Goal: Information Seeking & Learning: Learn about a topic

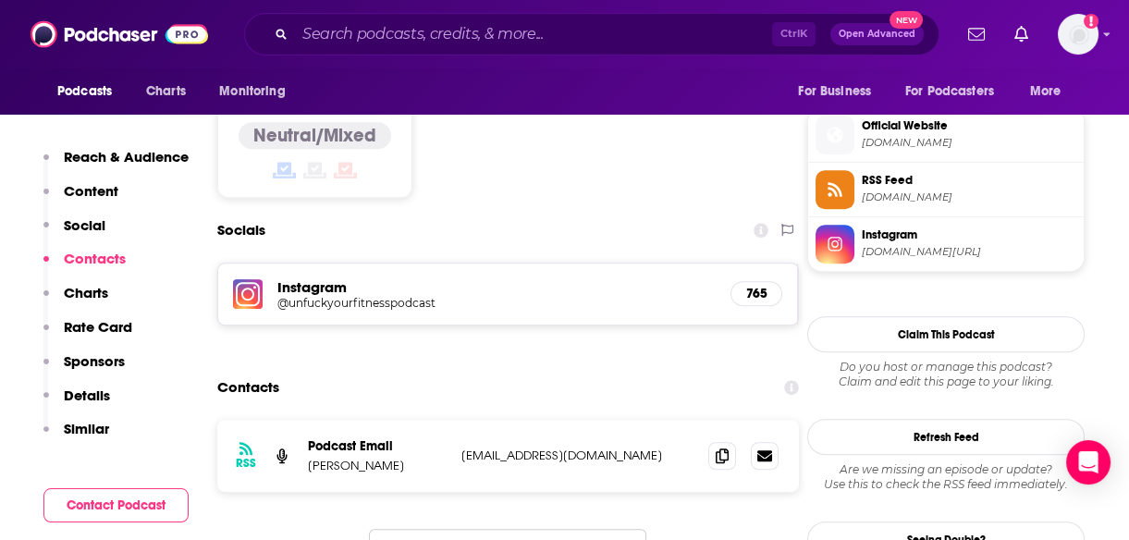
click at [757, 92] on div "Podcasts Charts Monitoring For Business For Podcasters More" at bounding box center [564, 91] width 1129 height 46
click at [567, 34] on input "Search podcasts, credits, & more..." at bounding box center [533, 34] width 477 height 30
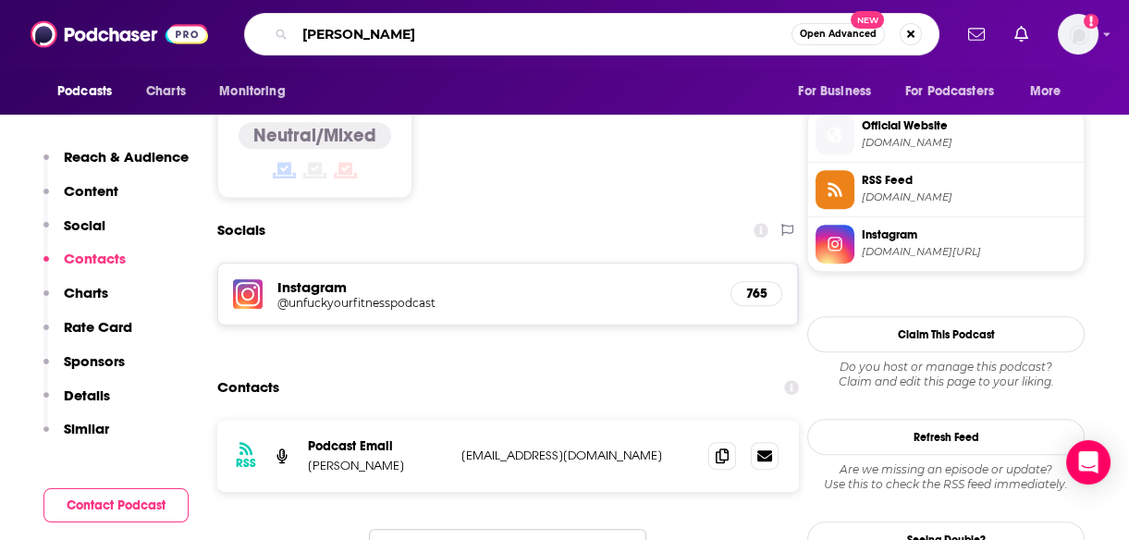
type input "[PERSON_NAME]"
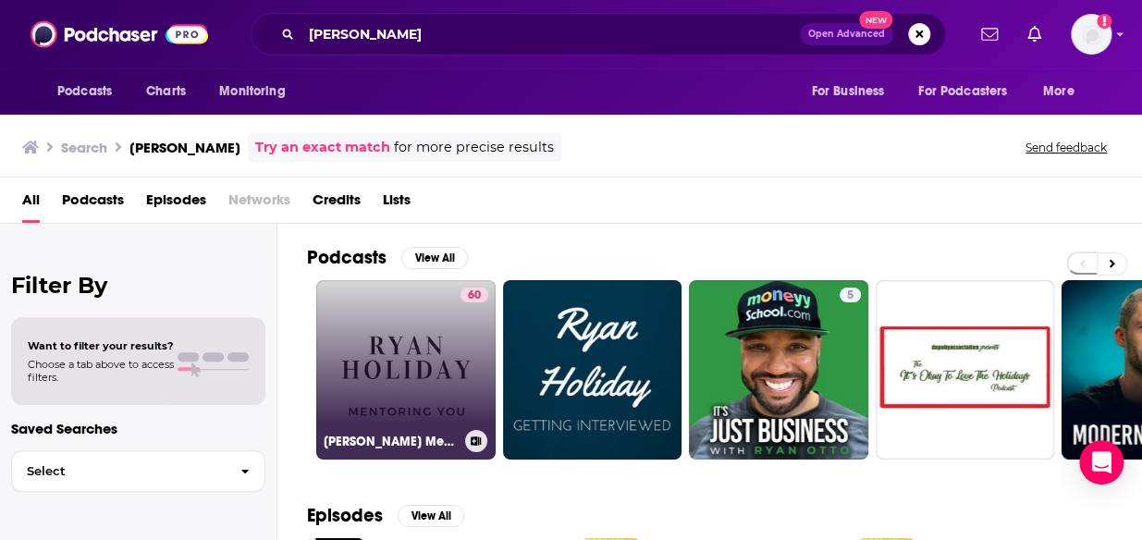
click at [382, 394] on link "60 [PERSON_NAME] Mentoring You" at bounding box center [405, 369] width 179 height 179
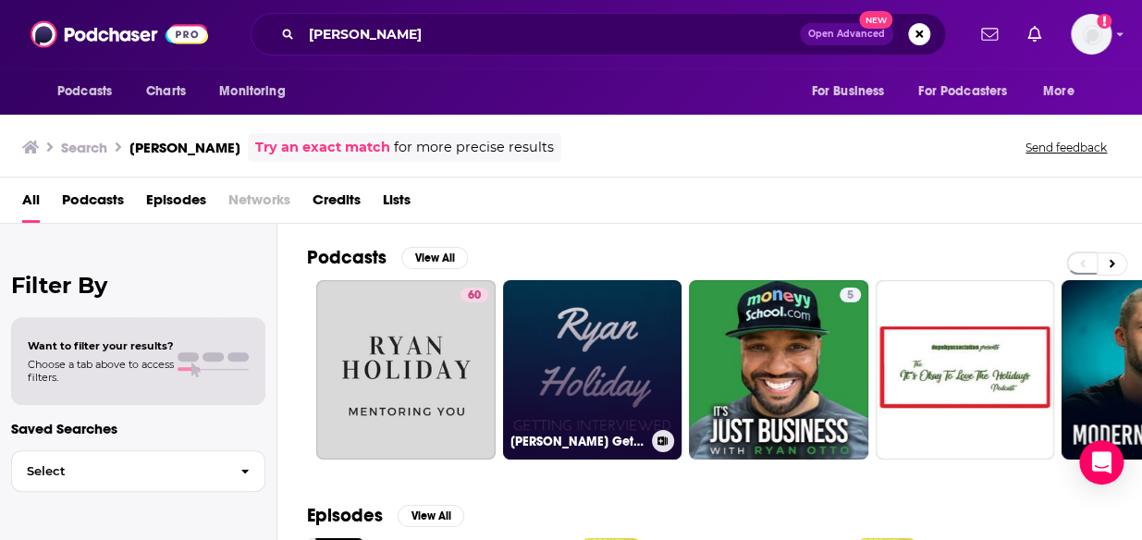
click at [558, 324] on link "[PERSON_NAME] Getting Interviewed" at bounding box center [592, 369] width 179 height 179
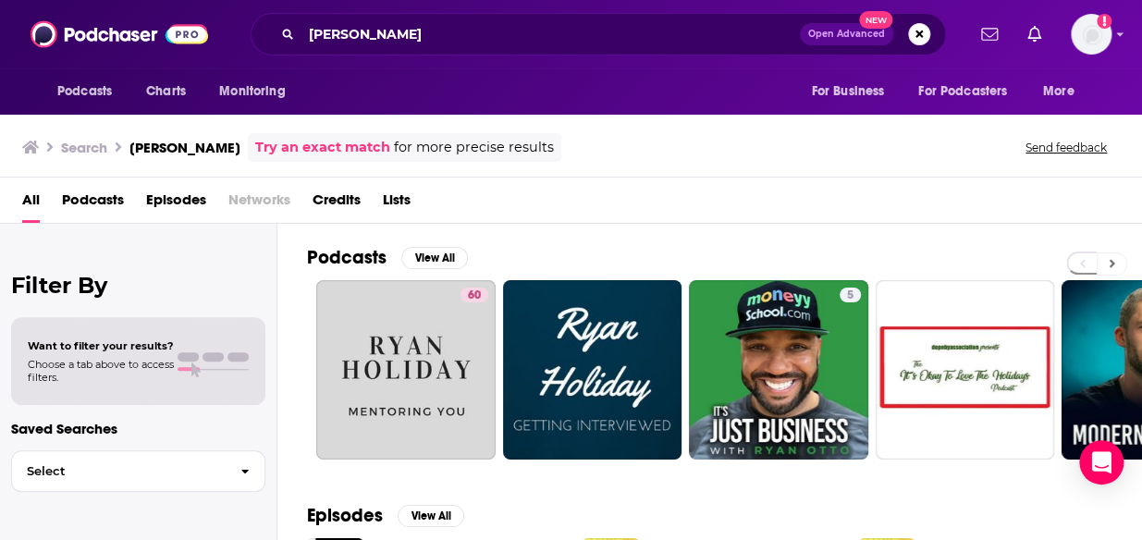
click at [1117, 263] on button at bounding box center [1112, 264] width 31 height 23
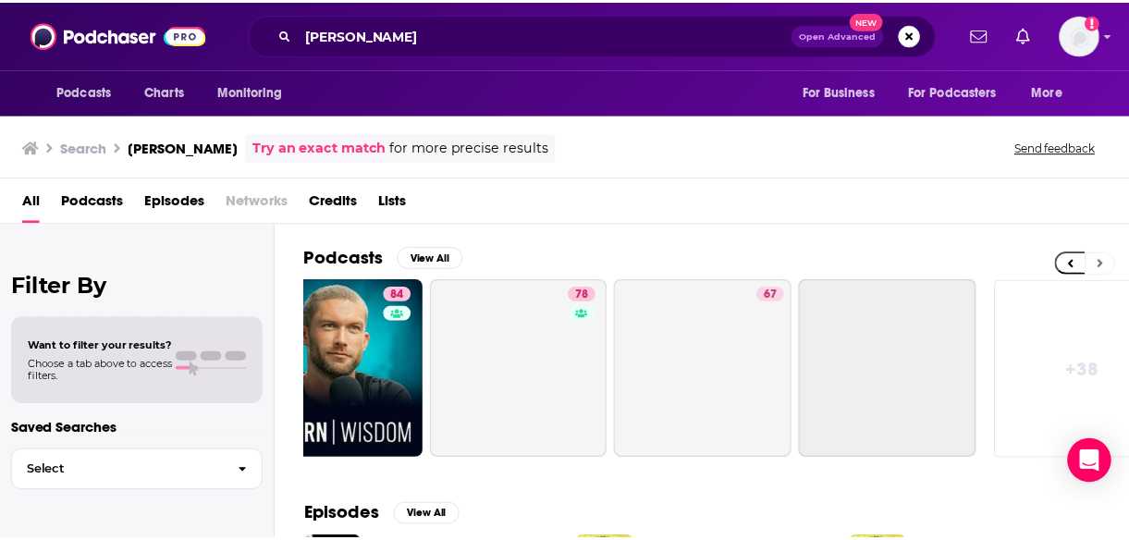
scroll to position [0, 833]
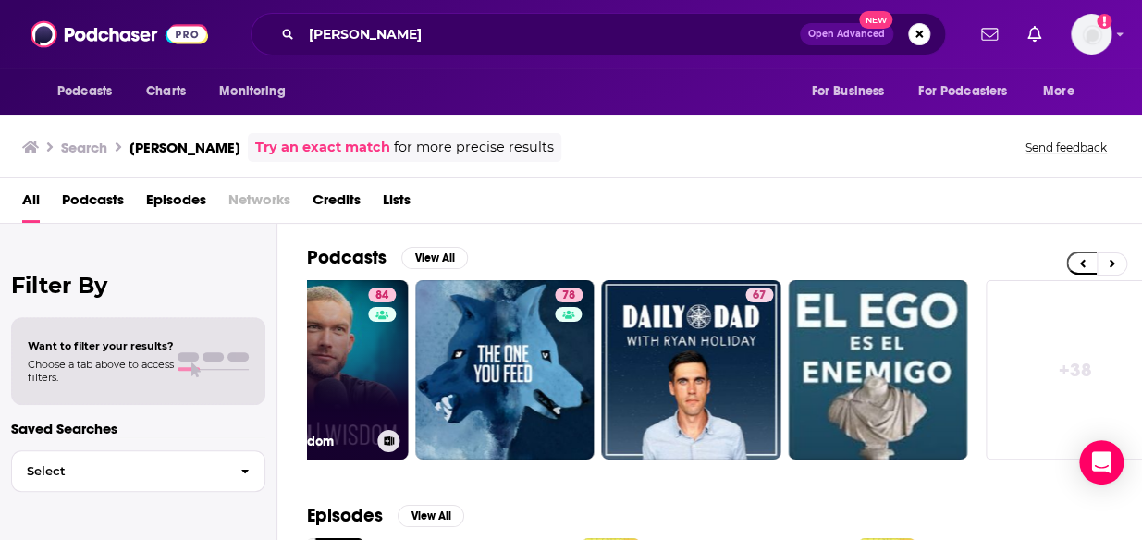
click at [359, 366] on link "84 Modern Wisdom" at bounding box center [317, 369] width 179 height 179
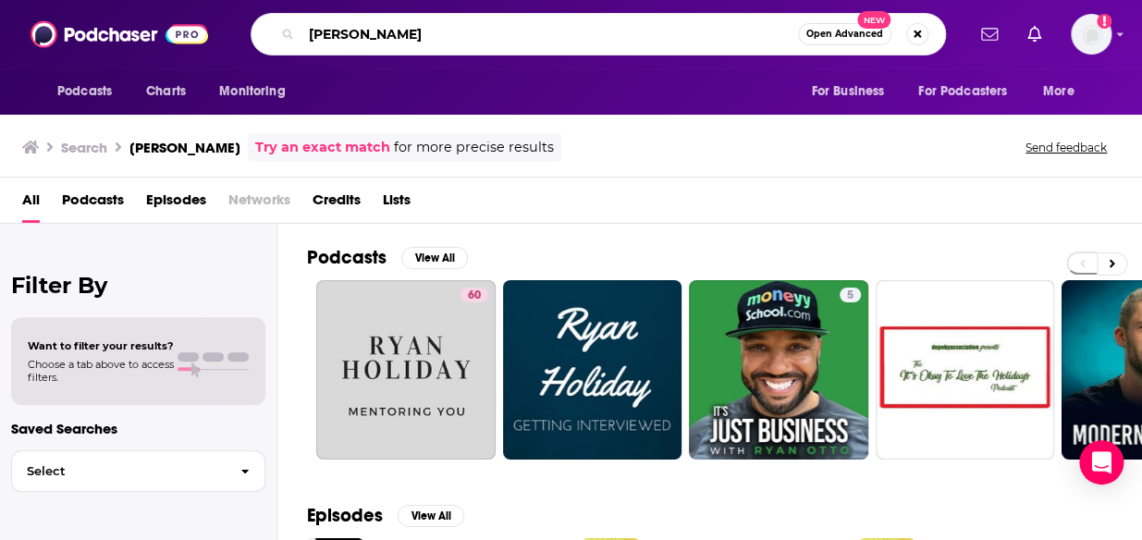
drag, startPoint x: 452, startPoint y: 37, endPoint x: 252, endPoint y: 68, distance: 203.0
click at [252, 68] on div "Podcasts Charts Monitoring [PERSON_NAME] Open Advanced New For Business For Pod…" at bounding box center [571, 34] width 1142 height 68
type input "daily stoic"
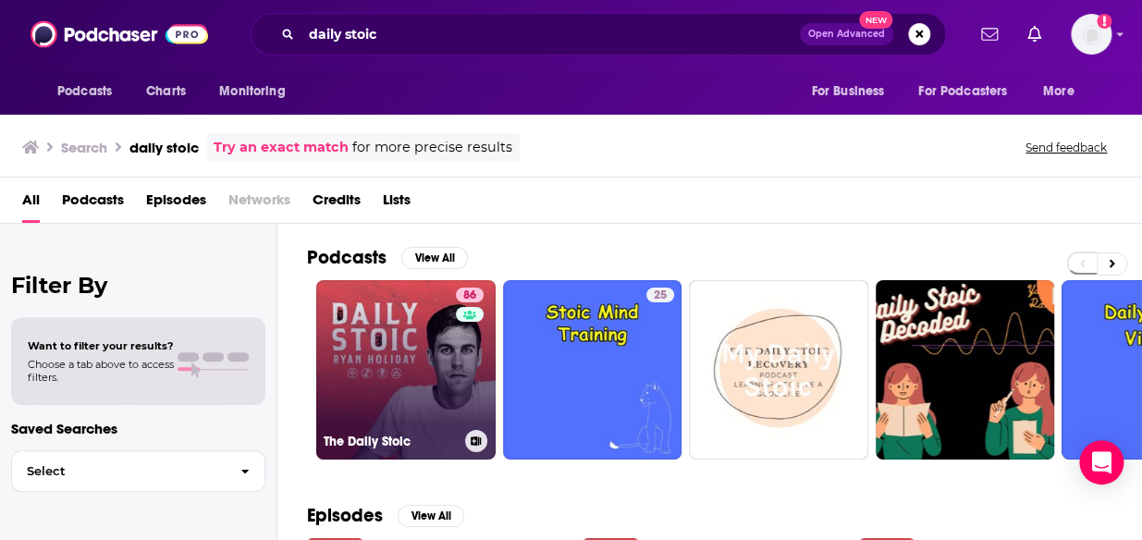
click at [394, 393] on link "86 The Daily Stoic" at bounding box center [405, 369] width 179 height 179
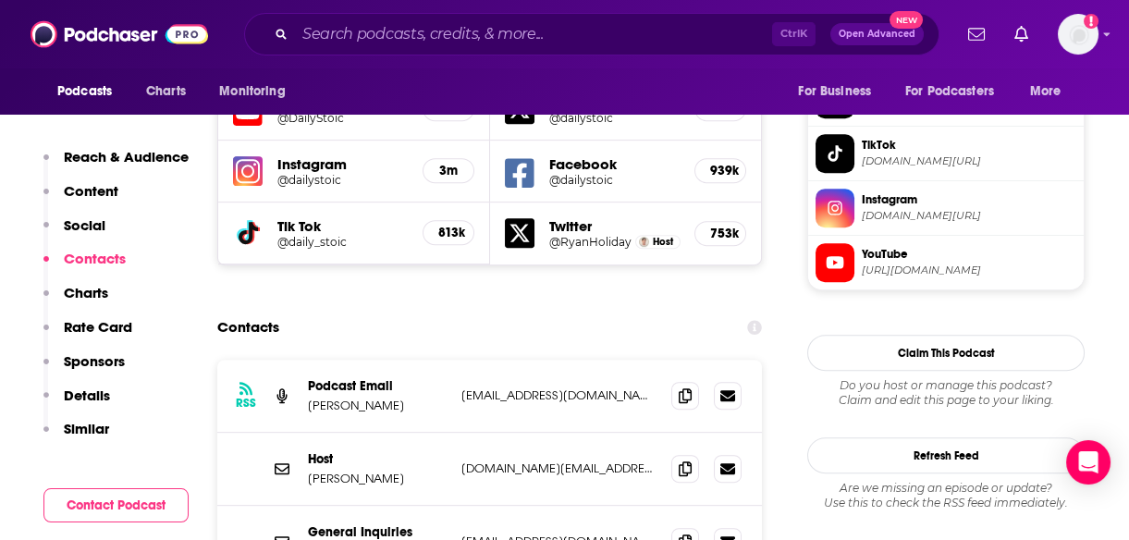
scroll to position [1697, 0]
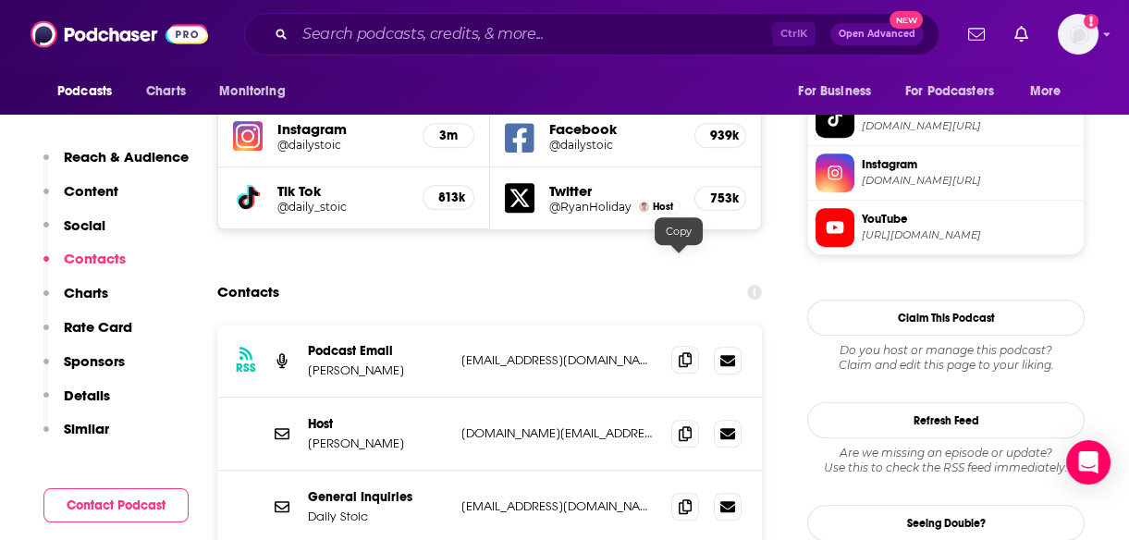
click at [684, 352] on icon at bounding box center [685, 359] width 13 height 15
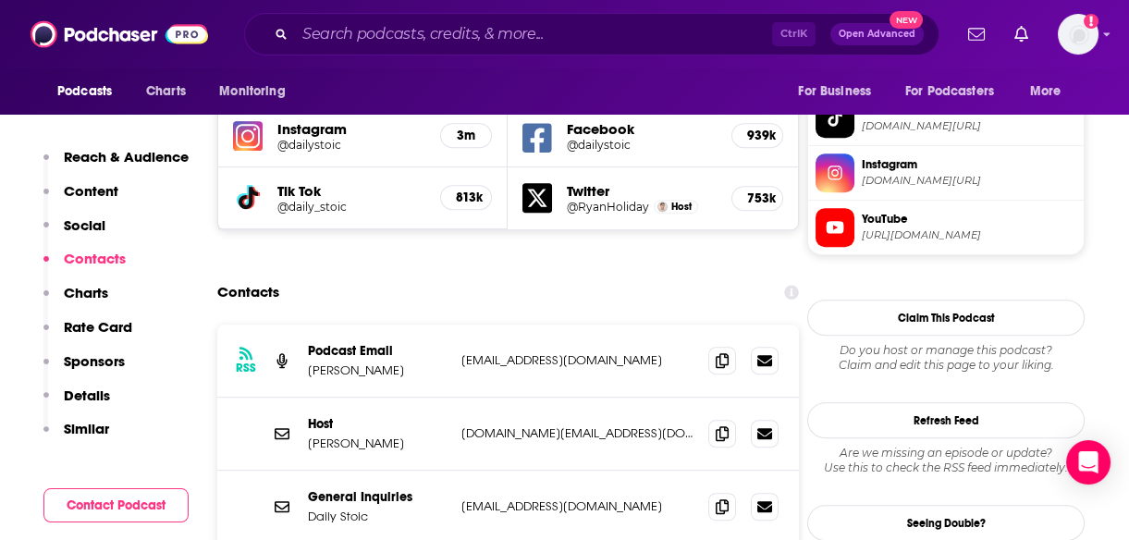
click at [512, 38] on input "Search podcasts, credits, & more..." at bounding box center [533, 34] width 477 height 30
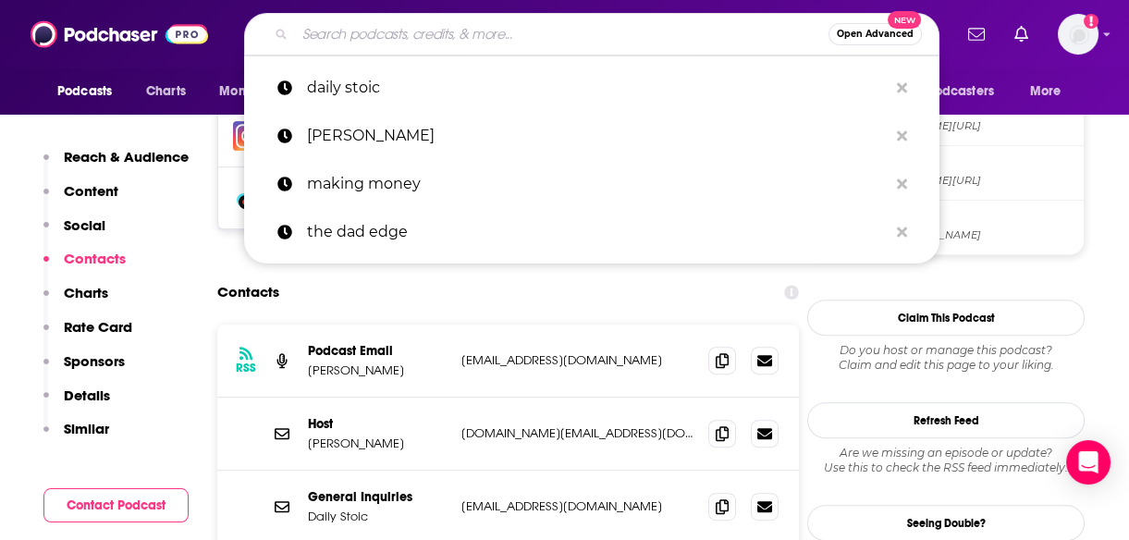
type input "k"
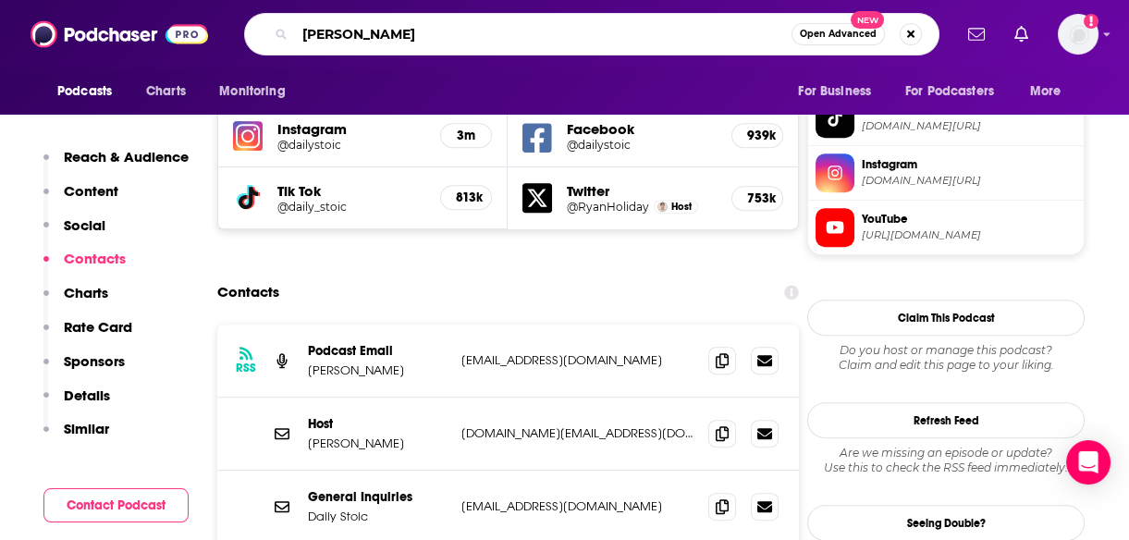
type input "[PERSON_NAME]"
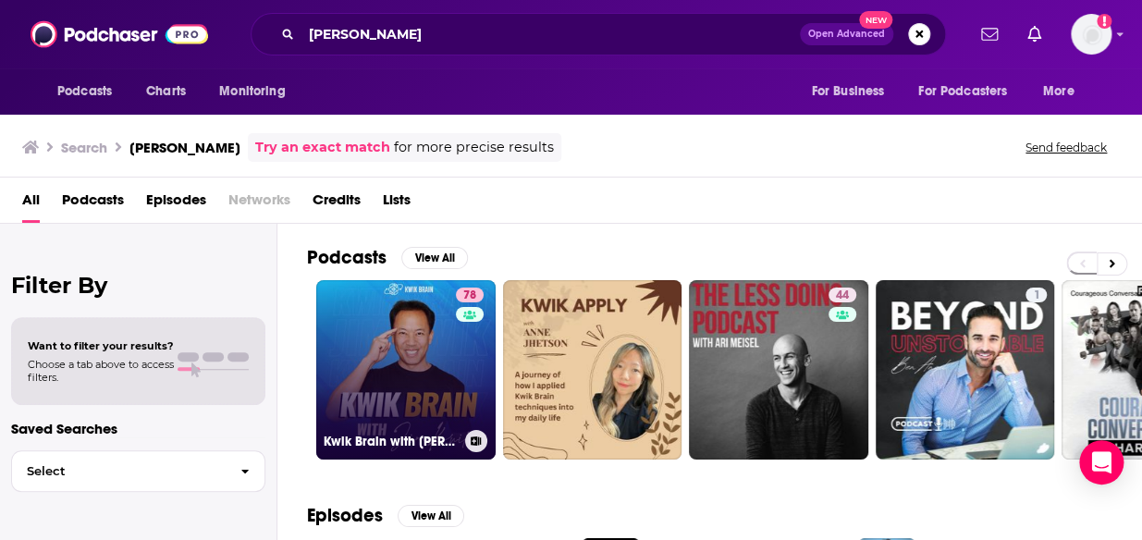
click at [379, 409] on link "78 Kwik Brain with [PERSON_NAME]" at bounding box center [405, 369] width 179 height 179
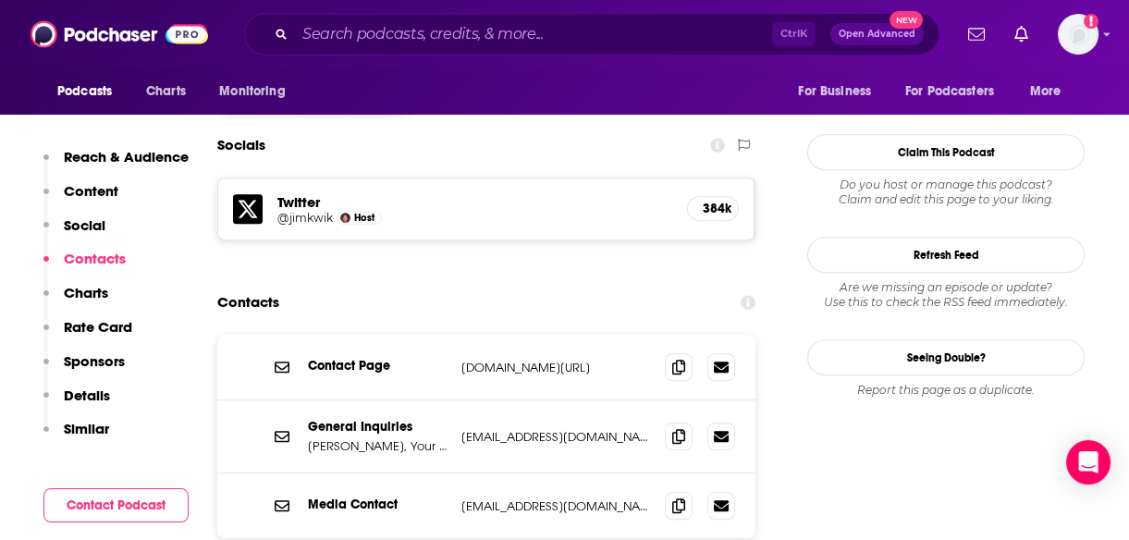
scroll to position [1574, 0]
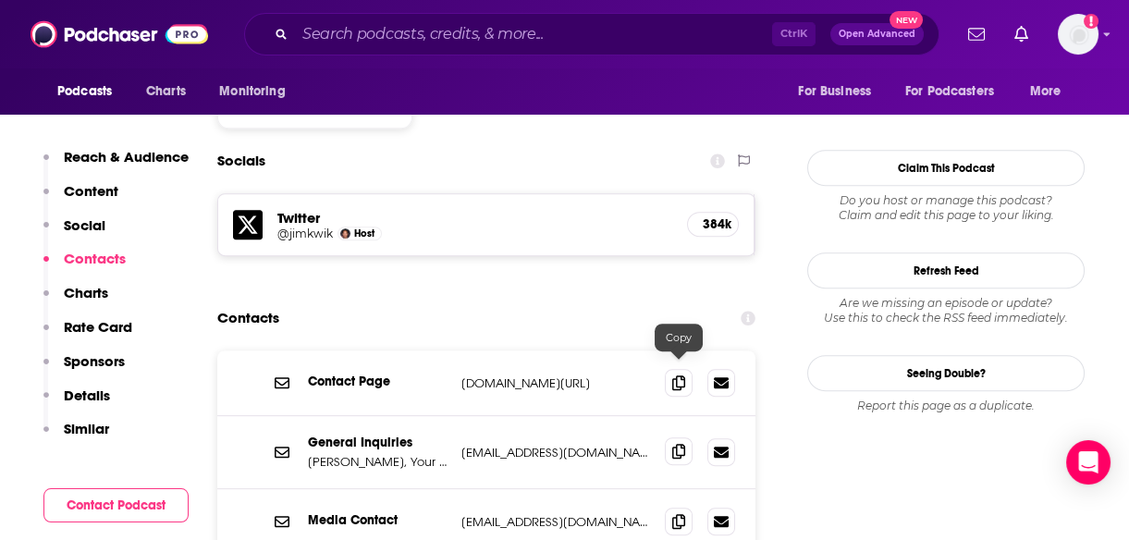
click at [679, 444] on icon at bounding box center [678, 451] width 13 height 15
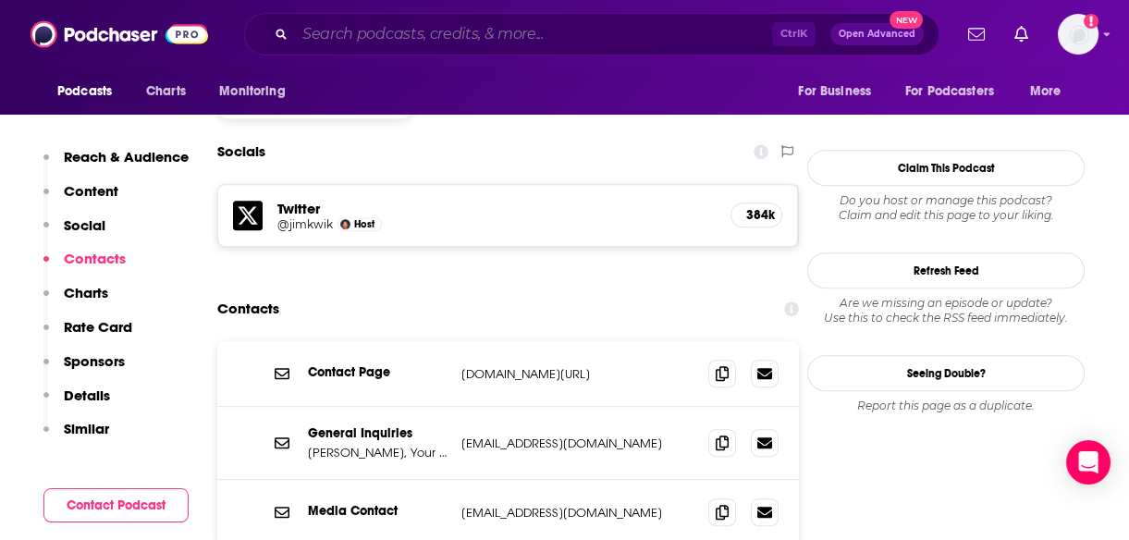
click at [567, 30] on input "Search podcasts, credits, & more..." at bounding box center [533, 34] width 477 height 30
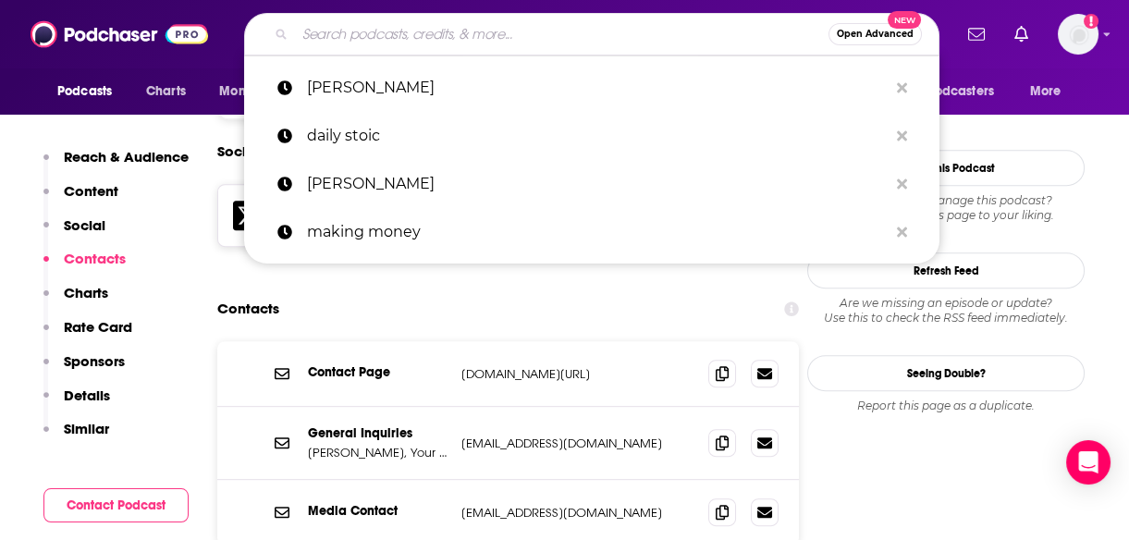
paste input "[PERSON_NAME]"
type input "[PERSON_NAME]"
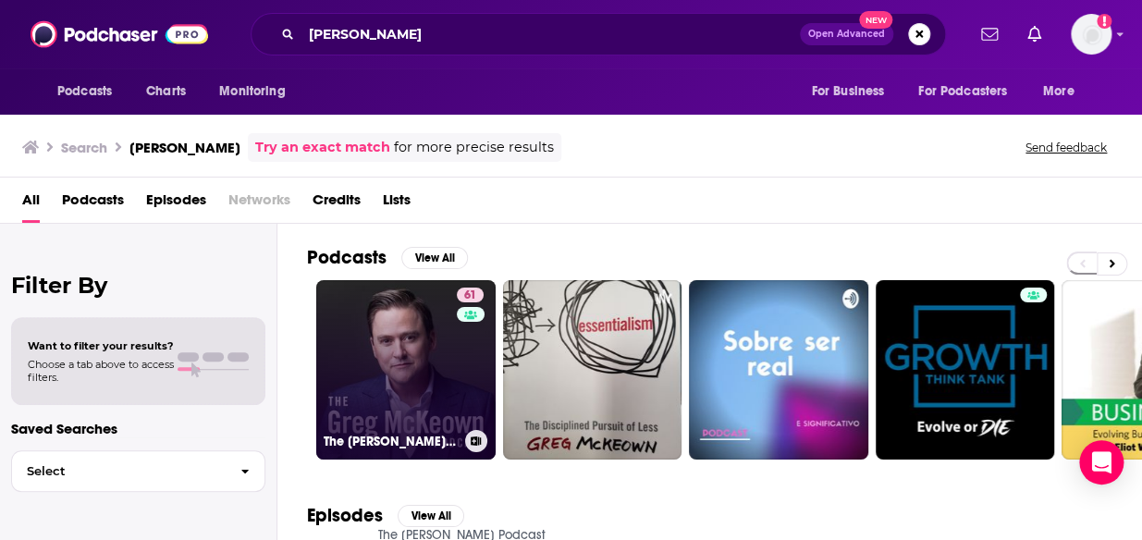
click at [406, 348] on link "61 The [PERSON_NAME] Podcast" at bounding box center [405, 369] width 179 height 179
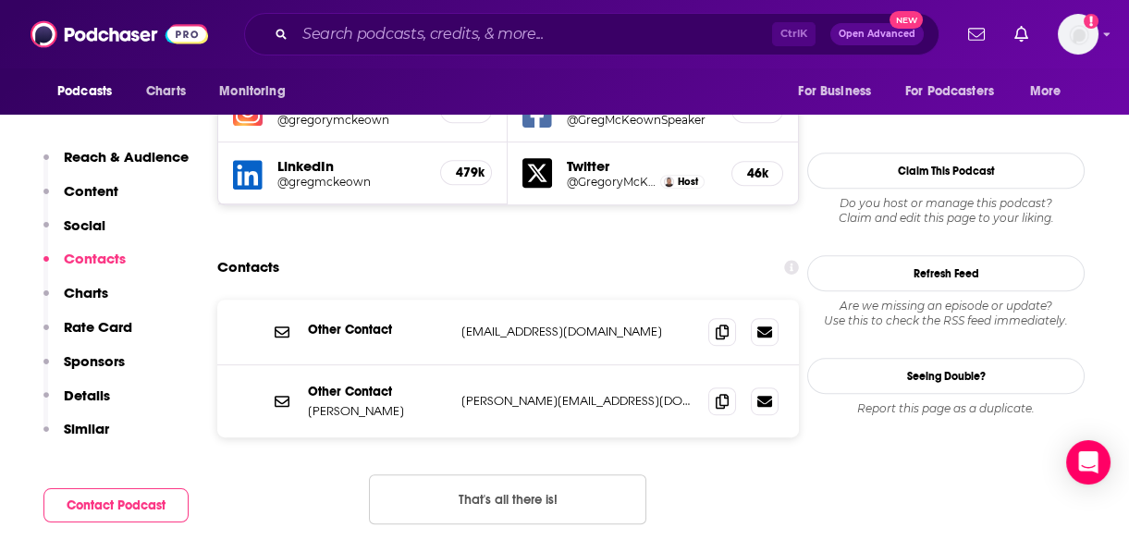
scroll to position [1917, 0]
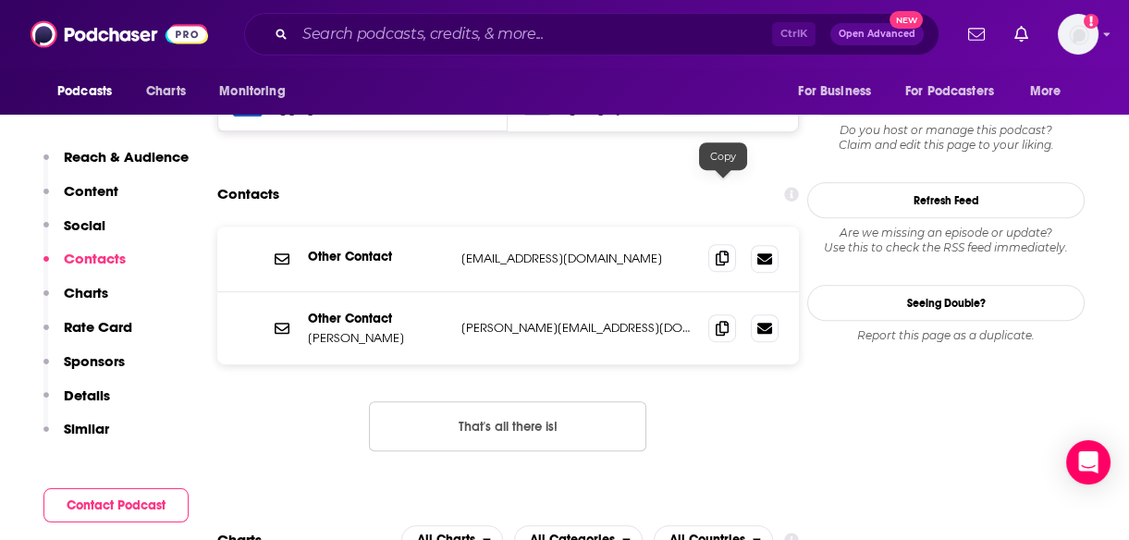
click at [723, 251] on icon at bounding box center [722, 258] width 13 height 15
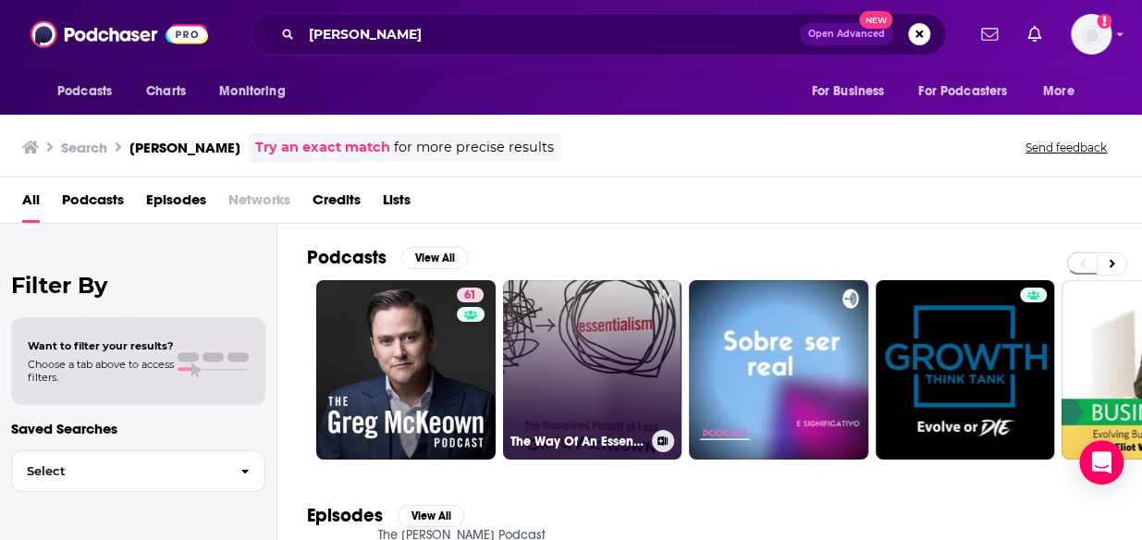
click at [573, 360] on link "The Way Of An Essentialist" at bounding box center [592, 369] width 179 height 179
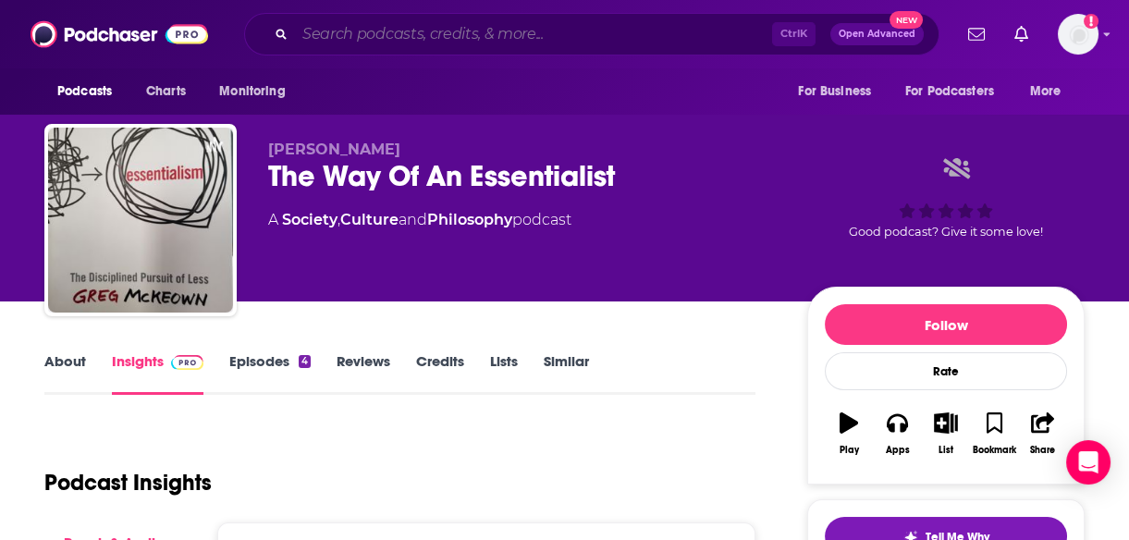
click at [523, 32] on input "Search podcasts, credits, & more..." at bounding box center [533, 34] width 477 height 30
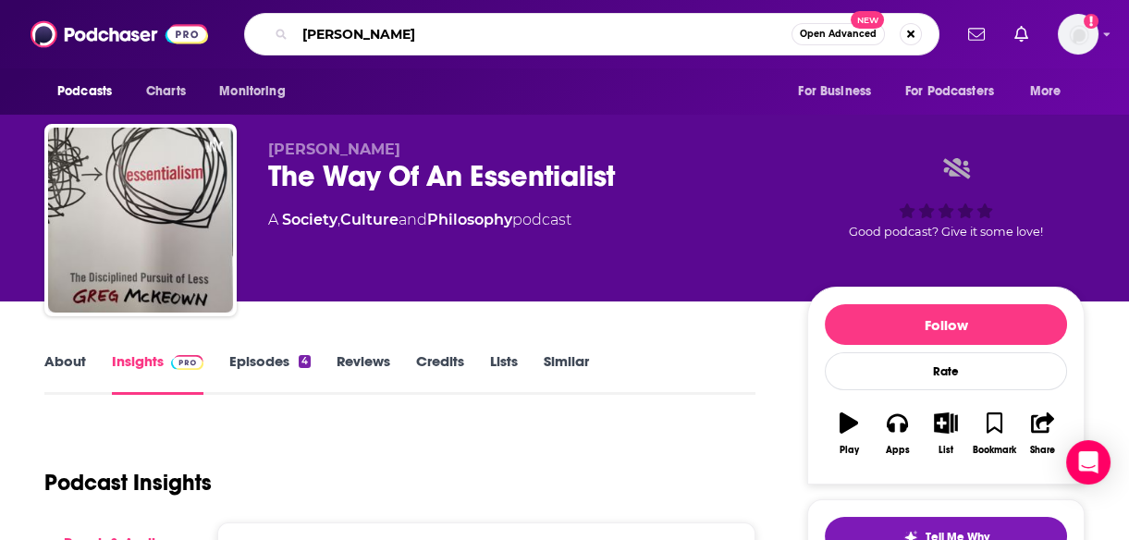
type input "[PERSON_NAME]"
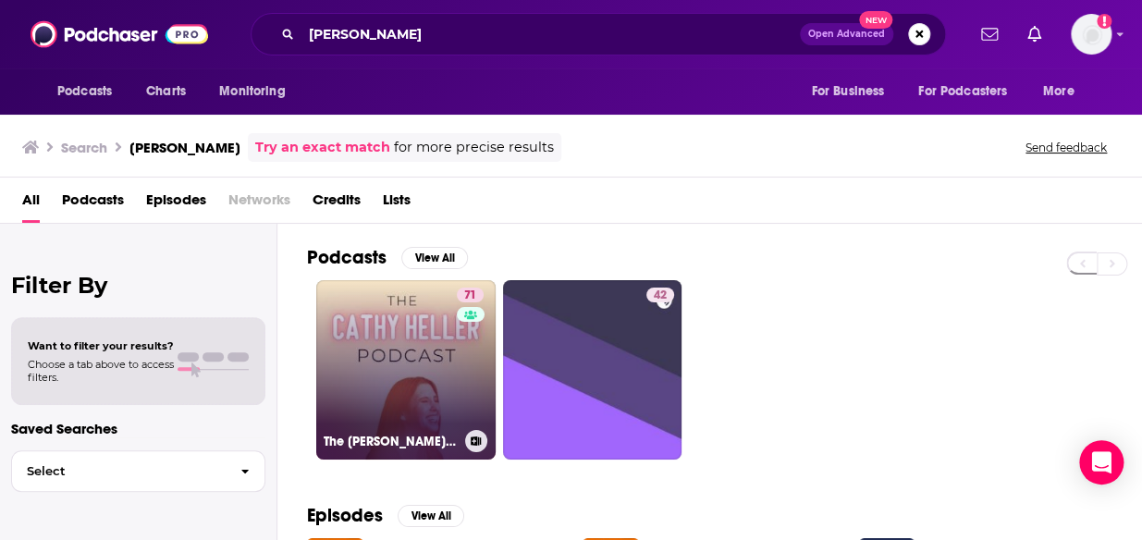
click at [381, 361] on link "71 The [PERSON_NAME] Podcast with [PERSON_NAME]" at bounding box center [405, 369] width 179 height 179
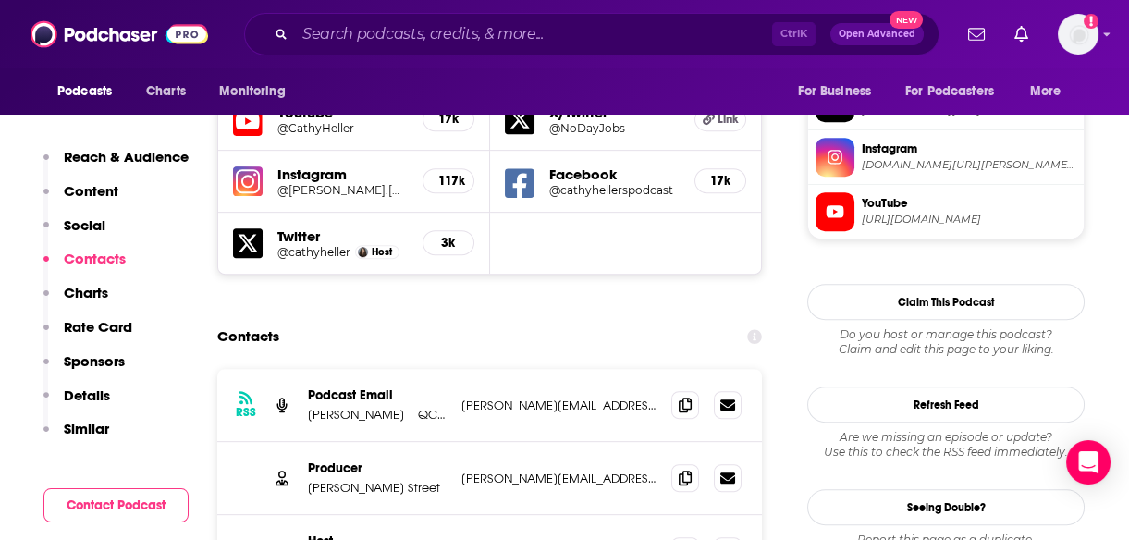
scroll to position [1714, 0]
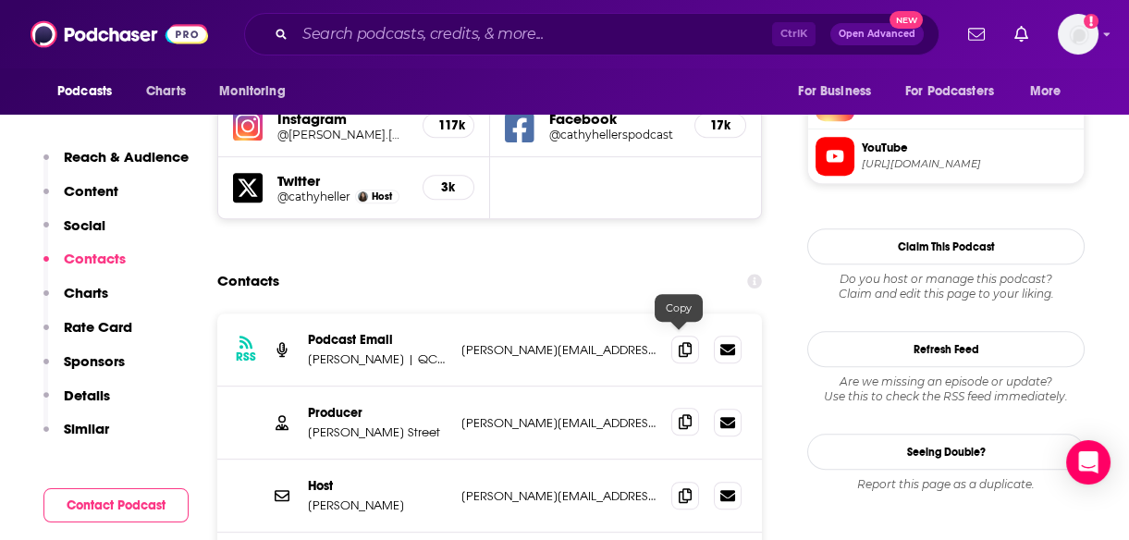
click at [679, 414] on icon at bounding box center [685, 421] width 13 height 15
click at [679, 341] on icon at bounding box center [685, 348] width 13 height 15
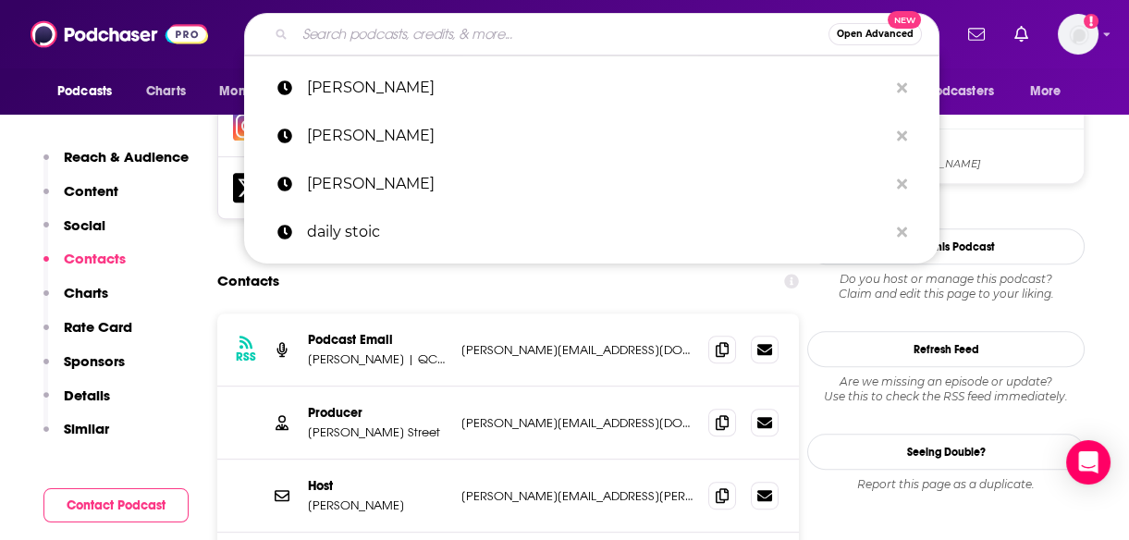
click at [474, 33] on input "Search podcasts, credits, & more..." at bounding box center [562, 34] width 534 height 30
paste input "[PERSON_NAME]"
type input "[PERSON_NAME]"
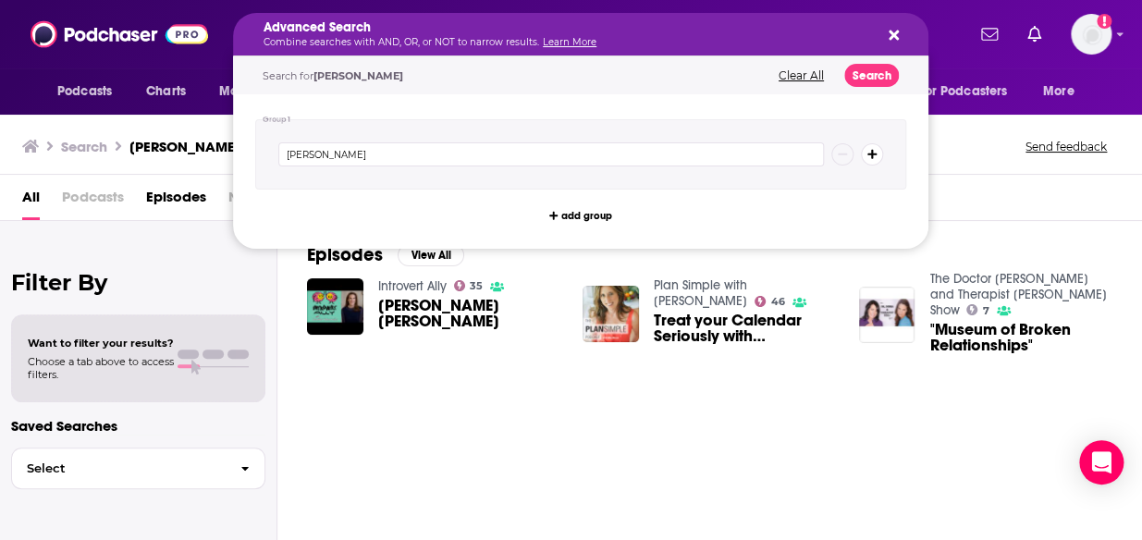
drag, startPoint x: 444, startPoint y: 40, endPoint x: 256, endPoint y: 43, distance: 187.8
click at [940, 165] on div "Search [PERSON_NAME] Send feedback" at bounding box center [571, 143] width 1142 height 64
click at [1053, 176] on div "All Podcasts Episodes Networks Credits Lists" at bounding box center [571, 198] width 1142 height 46
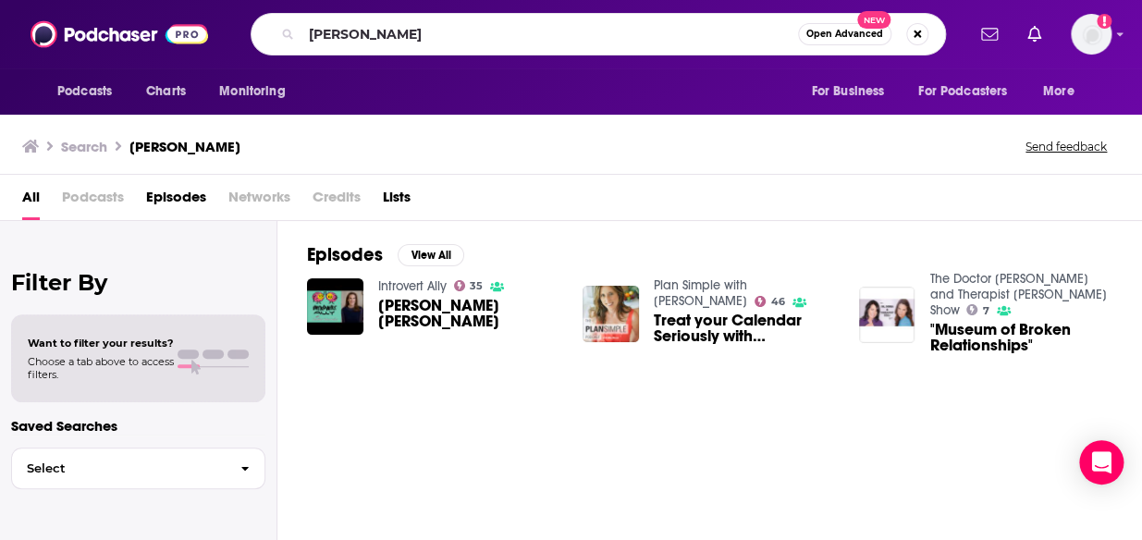
click at [595, 55] on div "Podcasts Charts Monitoring [PERSON_NAME] Open Advanced New For Business For Pod…" at bounding box center [571, 34] width 1142 height 68
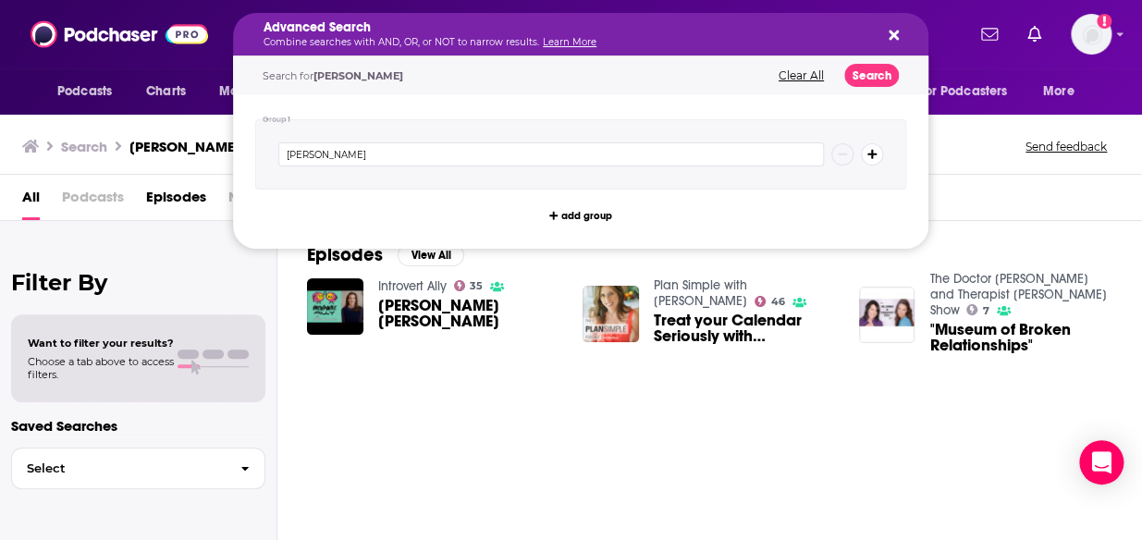
click at [895, 31] on icon "Search podcasts, credits, & more..." at bounding box center [894, 36] width 10 height 10
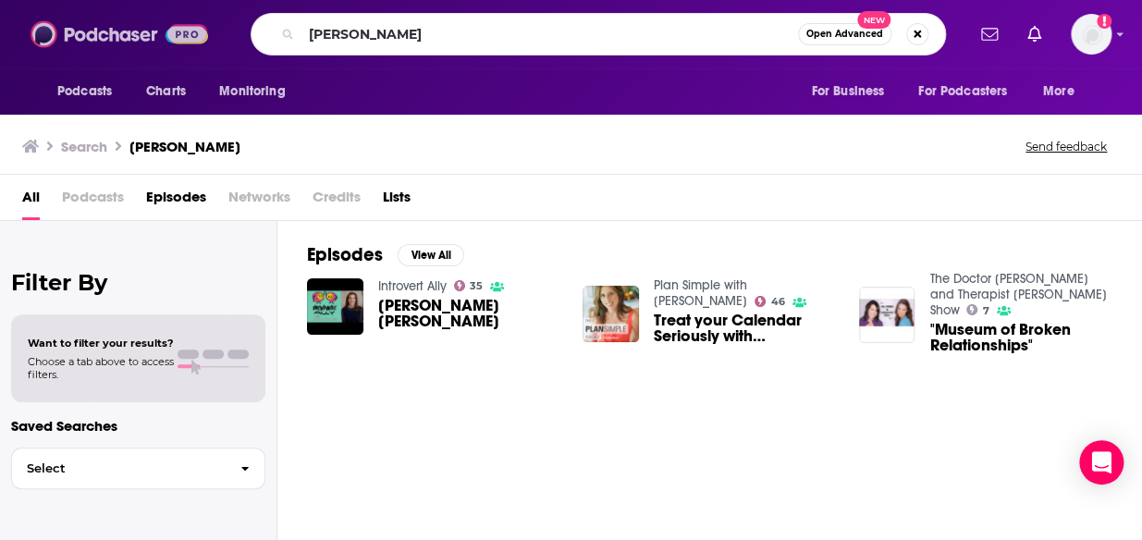
click at [96, 31] on img at bounding box center [120, 34] width 178 height 35
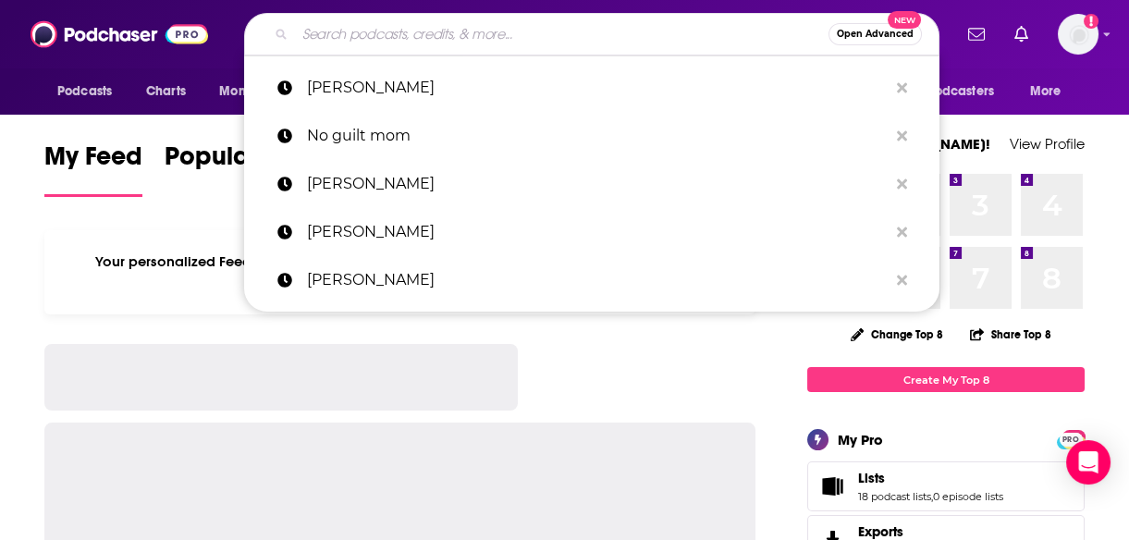
click at [418, 42] on input "Search podcasts, credits, & more..." at bounding box center [562, 34] width 534 height 30
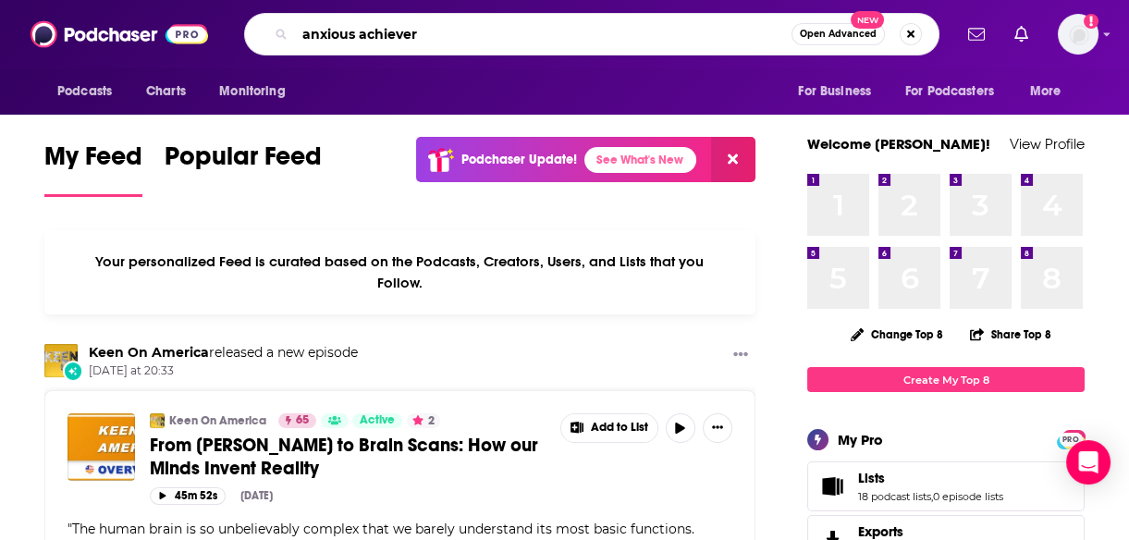
type input "anxious achiever"
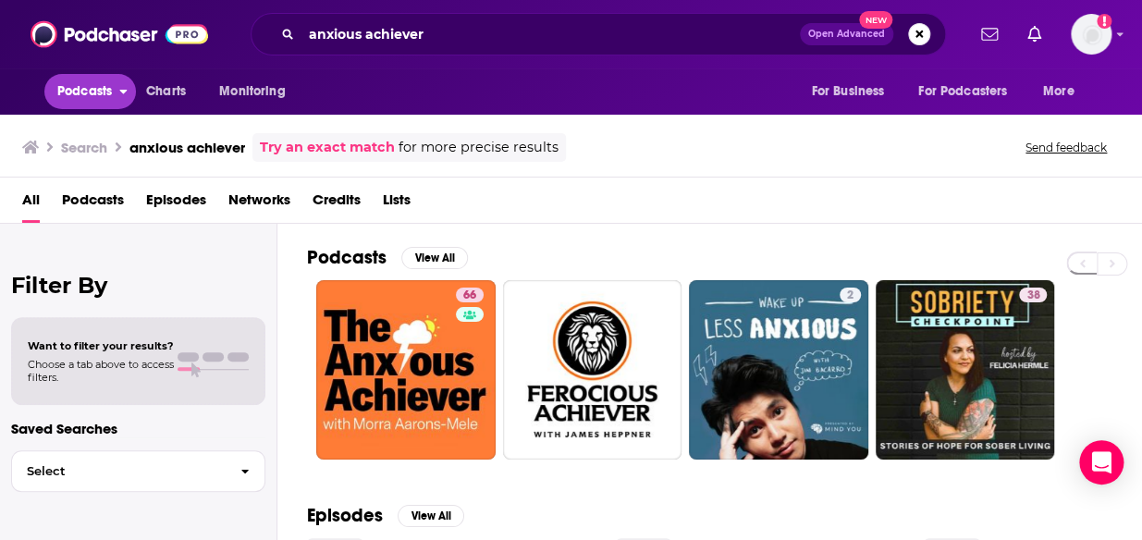
click at [85, 98] on span "Podcasts" at bounding box center [84, 92] width 55 height 26
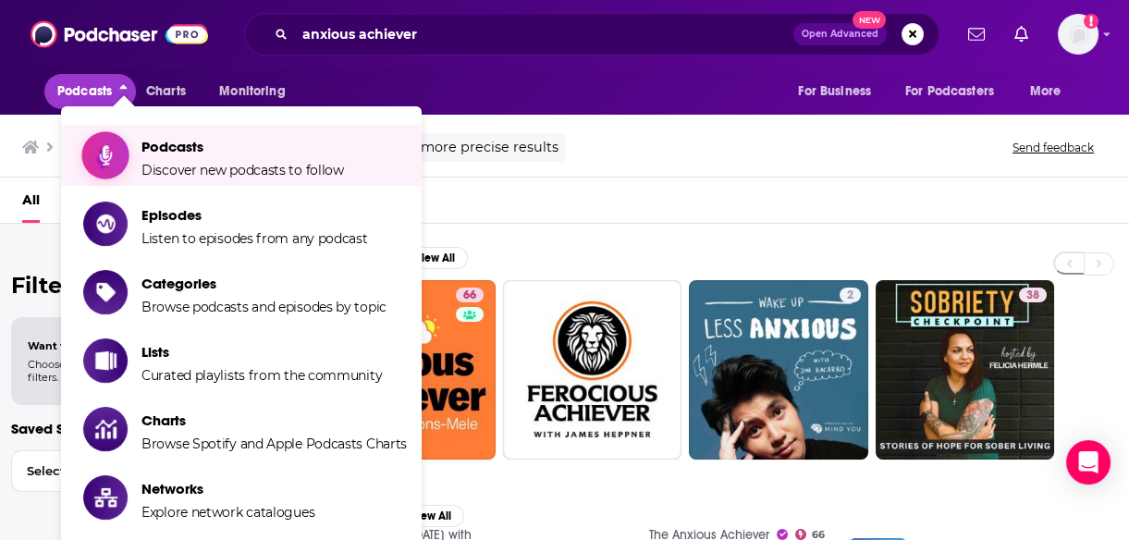
click at [166, 155] on span "Podcasts" at bounding box center [243, 147] width 203 height 18
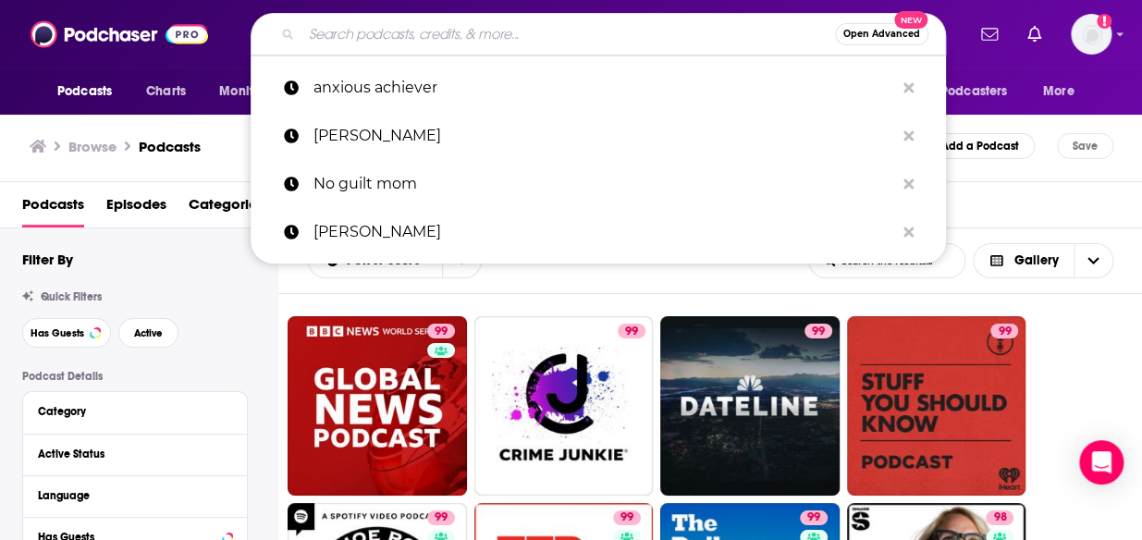
click at [450, 37] on input "Search podcasts, credits, & more..." at bounding box center [569, 34] width 534 height 30
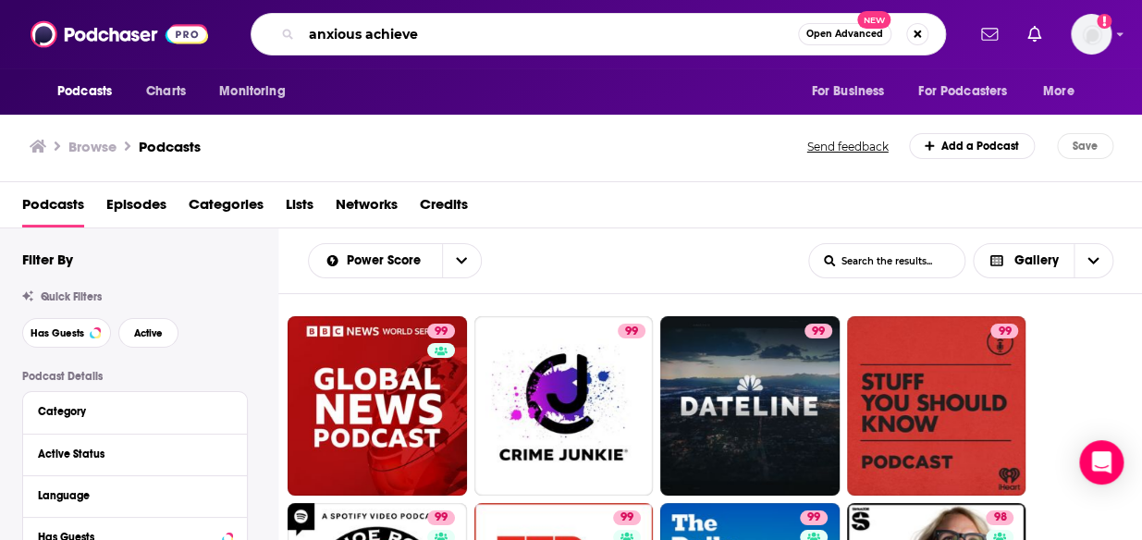
type input "anxious achiever"
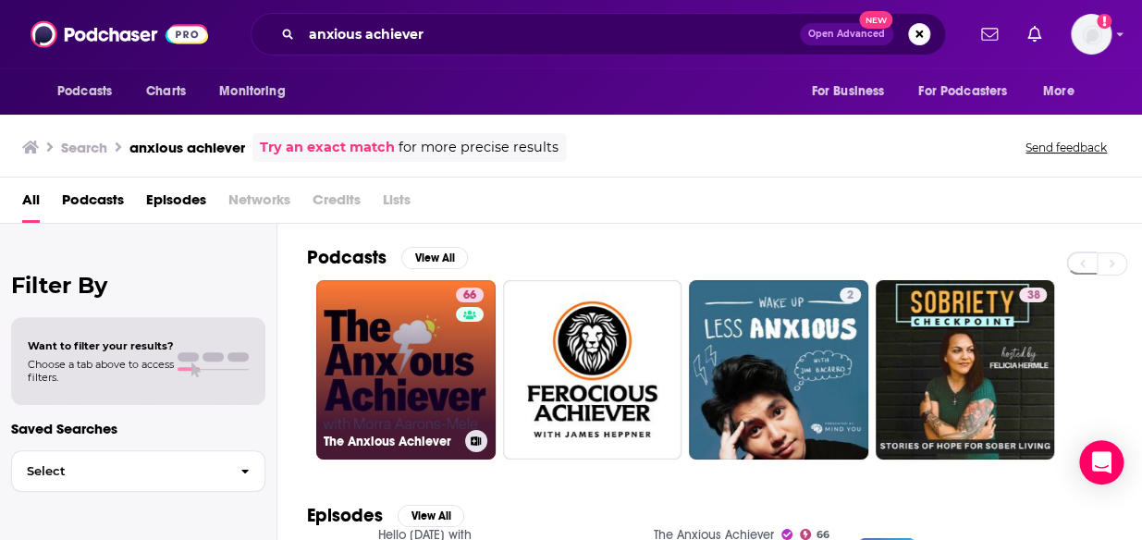
click at [397, 357] on link "66 The Anxious Achiever" at bounding box center [405, 369] width 179 height 179
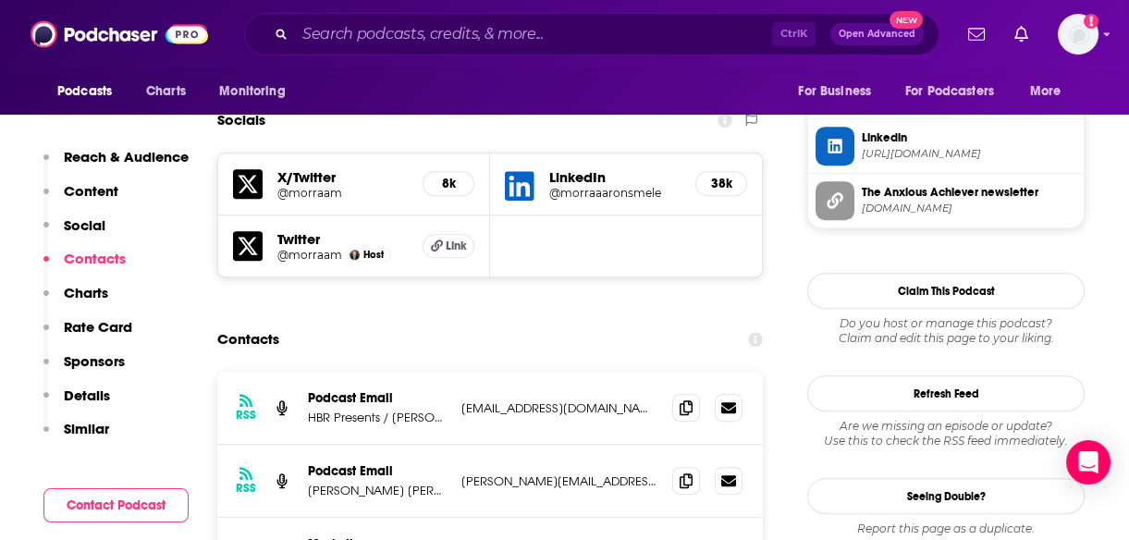
scroll to position [1633, 0]
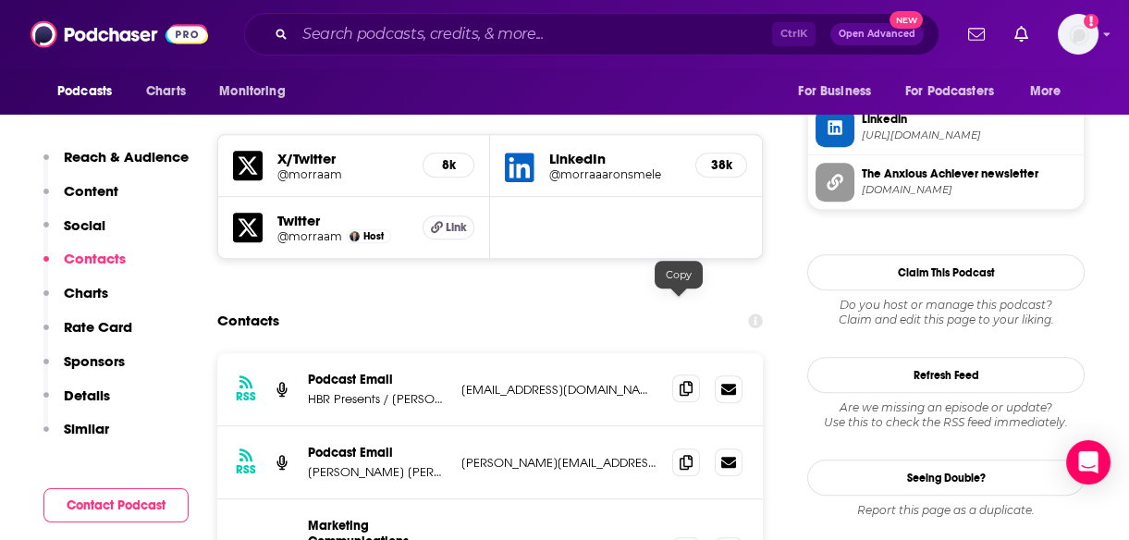
click at [682, 381] on icon at bounding box center [686, 388] width 13 height 15
click at [680, 454] on icon at bounding box center [686, 461] width 13 height 15
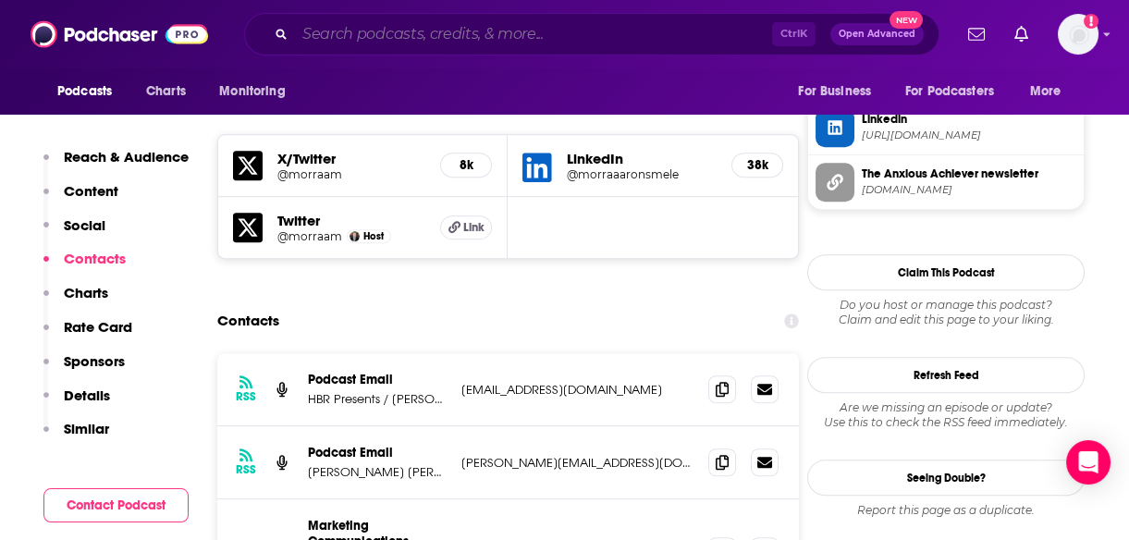
click at [361, 31] on input "Search podcasts, credits, & more..." at bounding box center [533, 34] width 477 height 30
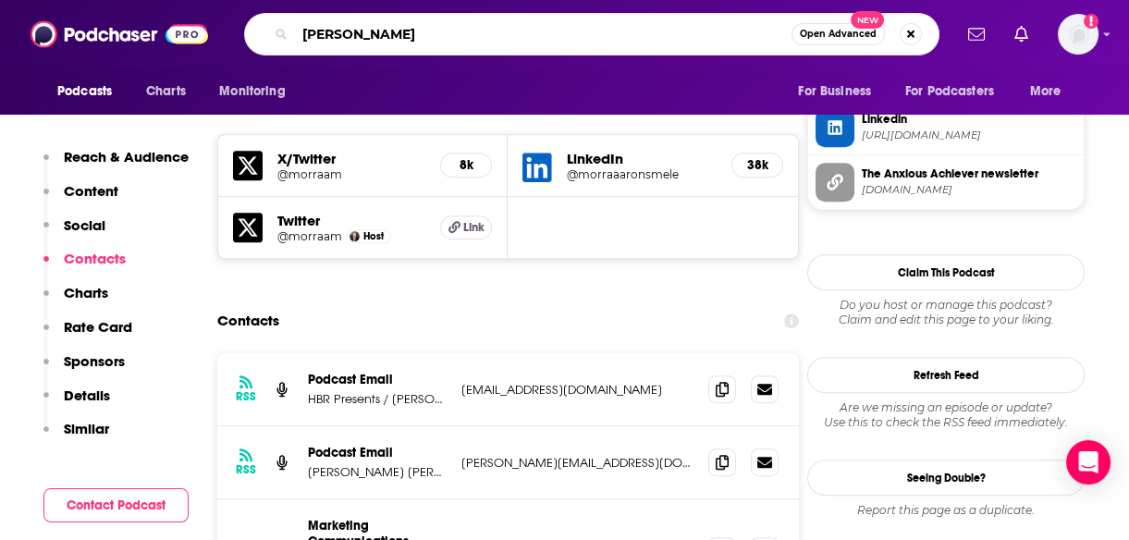
type input "[PERSON_NAME]"
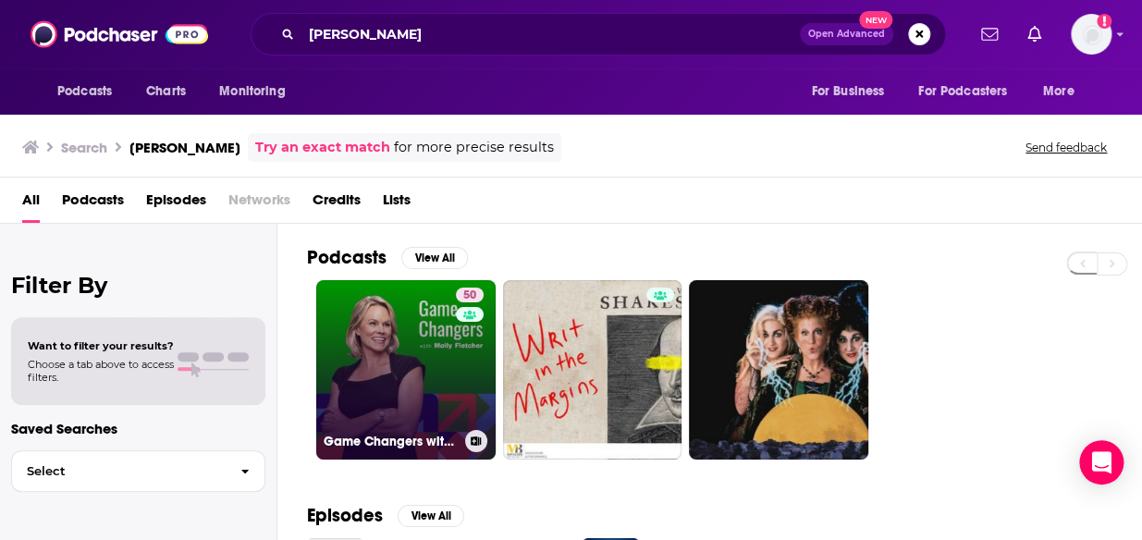
click at [359, 386] on link "50 Game Changers with [PERSON_NAME]" at bounding box center [405, 369] width 179 height 179
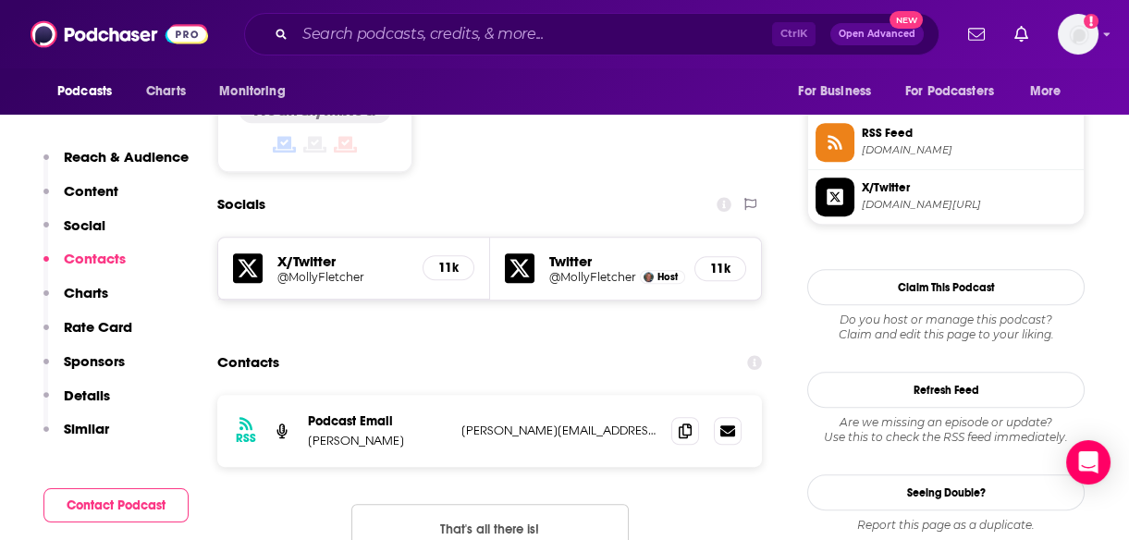
scroll to position [1630, 0]
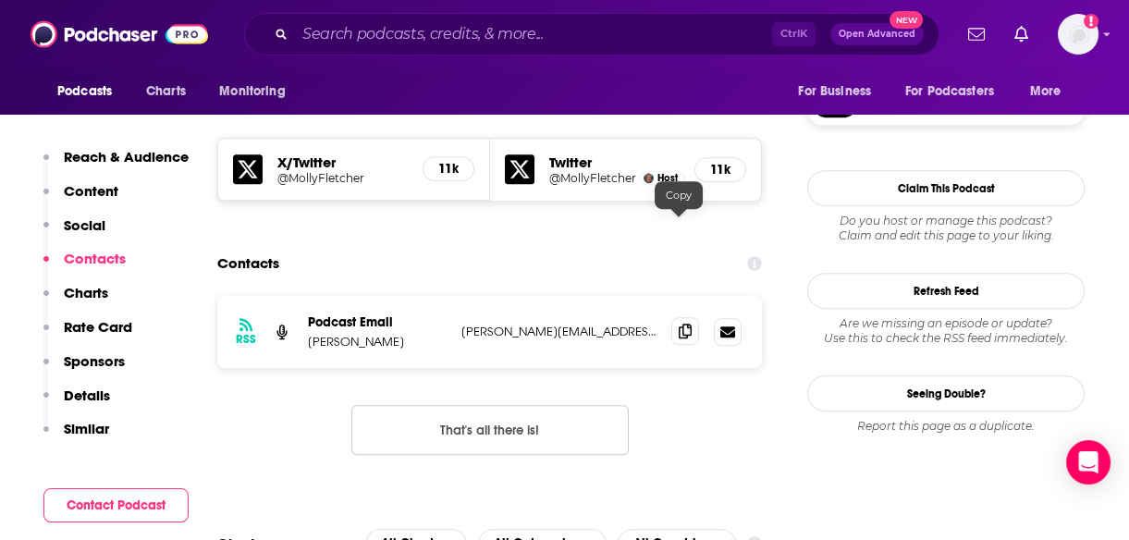
click at [679, 324] on icon at bounding box center [685, 331] width 13 height 15
